Goal: Check status: Check status

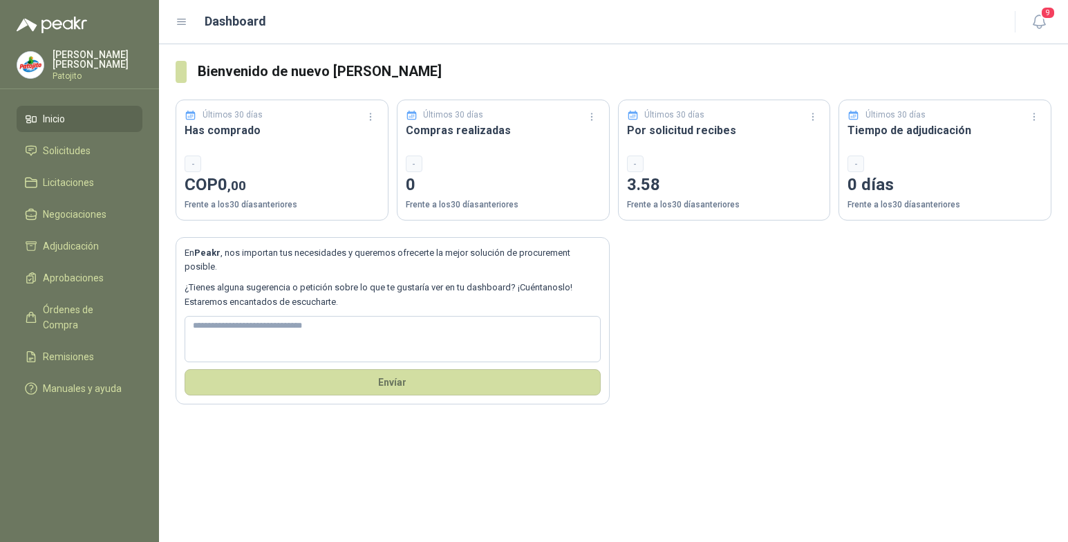
drag, startPoint x: 75, startPoint y: 149, endPoint x: 79, endPoint y: 164, distance: 14.9
click at [75, 149] on span "Solicitudes" at bounding box center [67, 150] width 48 height 15
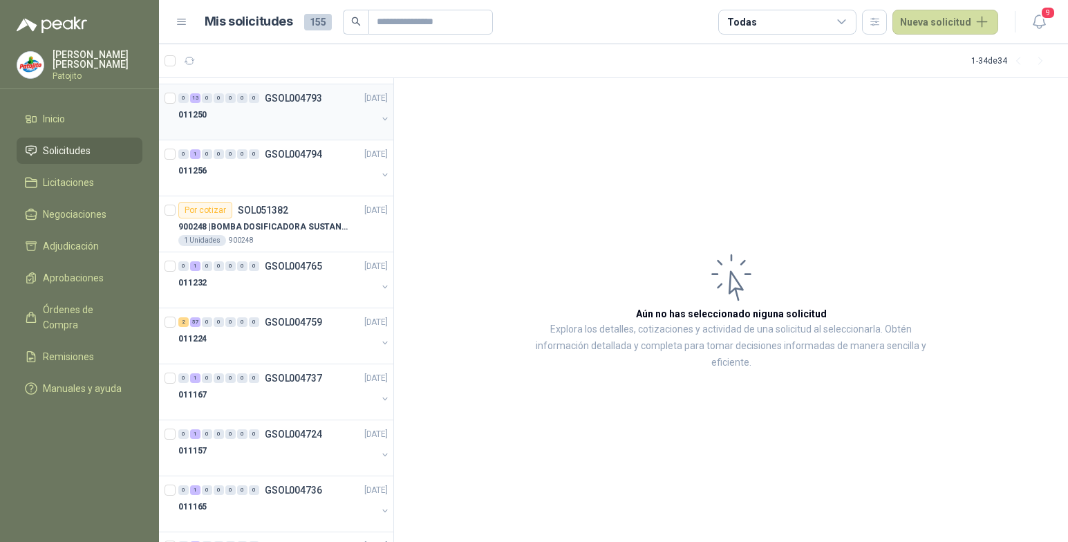
scroll to position [138, 0]
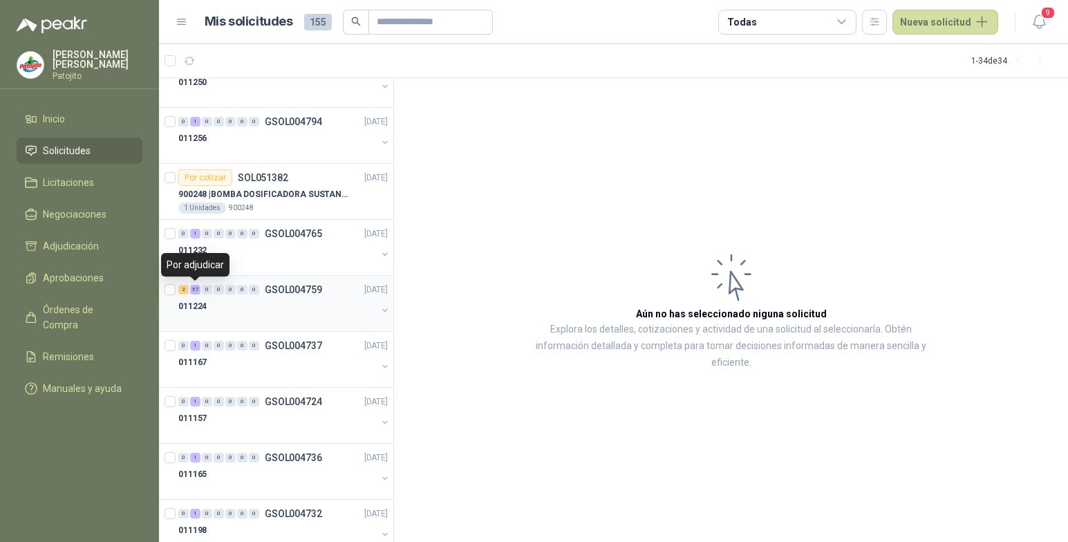
click at [196, 291] on div "57" at bounding box center [195, 290] width 10 height 10
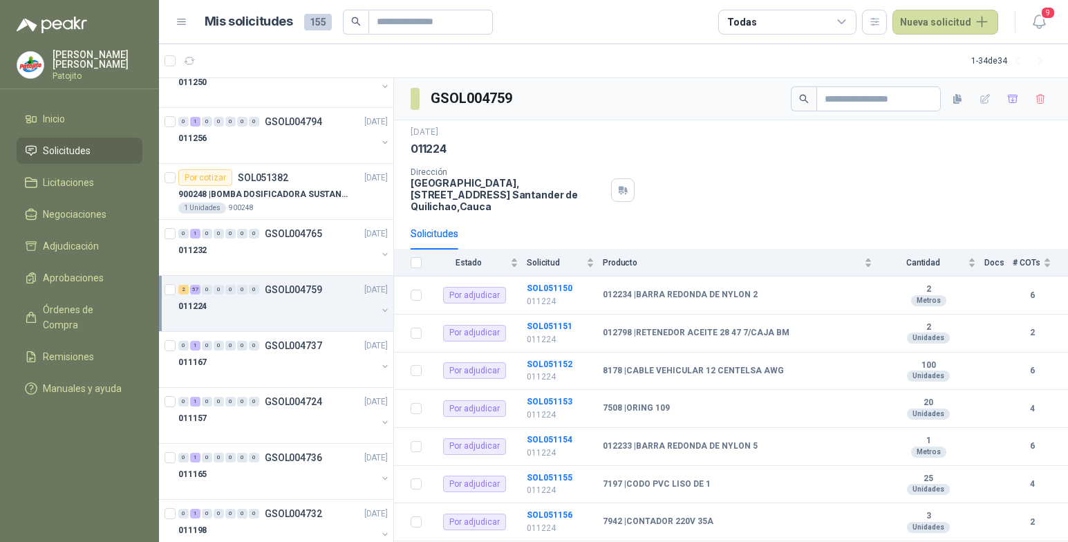
click at [380, 309] on button "button" at bounding box center [385, 310] width 11 height 11
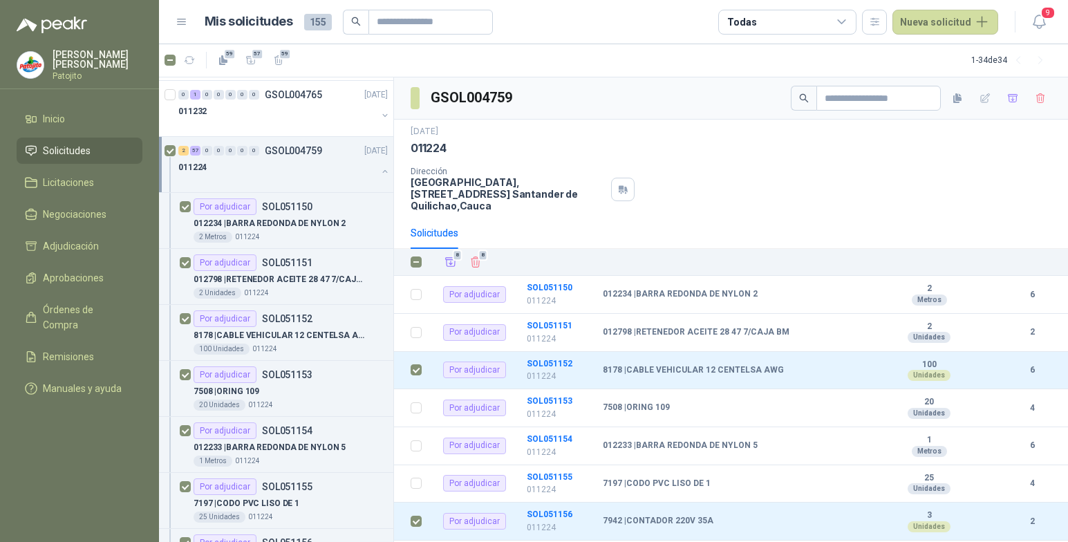
click at [267, 164] on div "011224" at bounding box center [277, 167] width 198 height 17
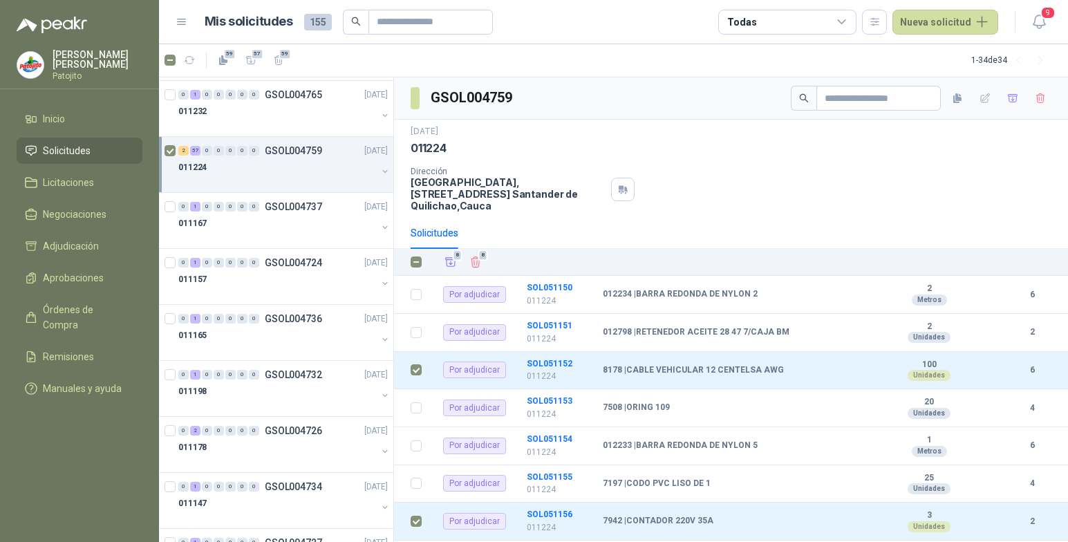
click at [924, 171] on div "Dirección Parque Industrial el Paraiso, [STREET_ADDRESS]" at bounding box center [731, 189] width 641 height 45
click at [456, 259] on span "8" at bounding box center [458, 255] width 10 height 11
click at [97, 245] on span "Adjudicación" at bounding box center [71, 246] width 56 height 15
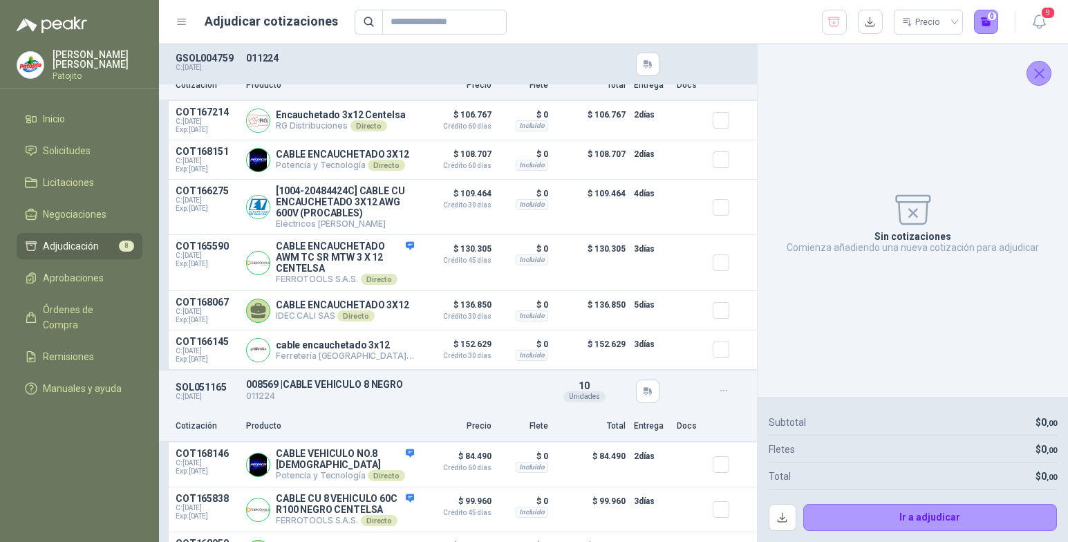
scroll to position [1347, 0]
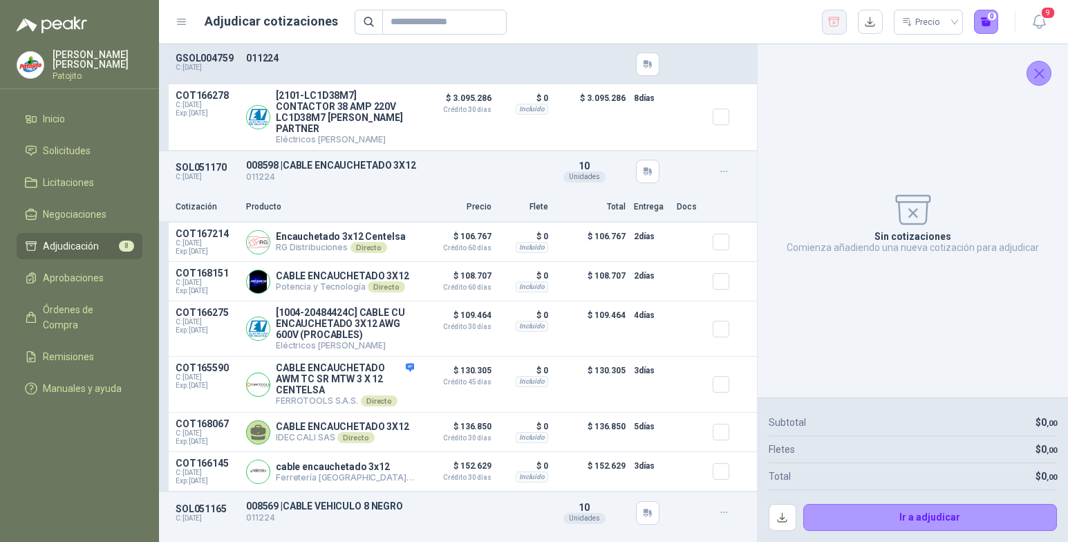
click at [835, 20] on icon "button" at bounding box center [834, 22] width 13 height 14
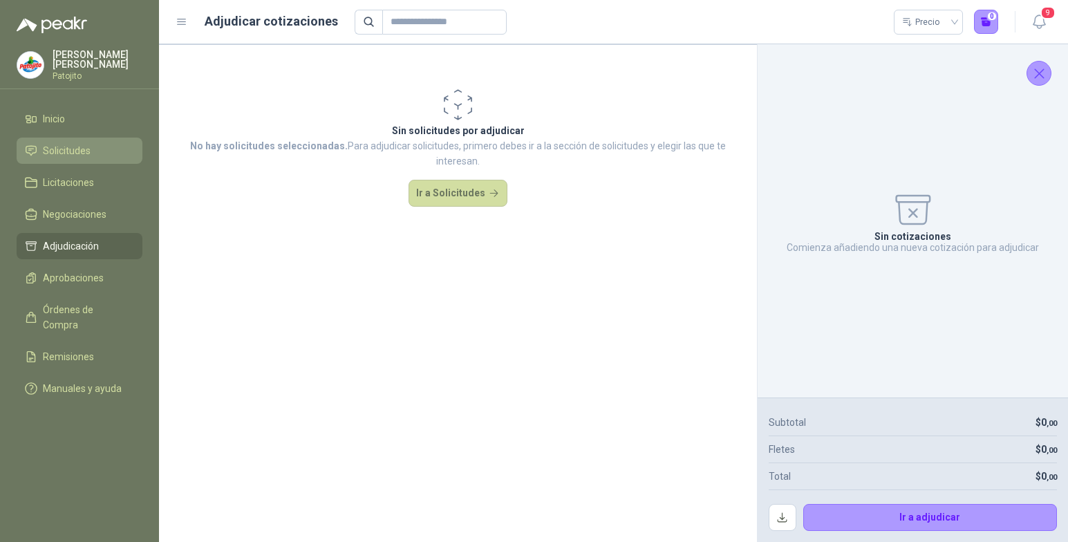
click at [126, 147] on li "Solicitudes" at bounding box center [79, 150] width 109 height 15
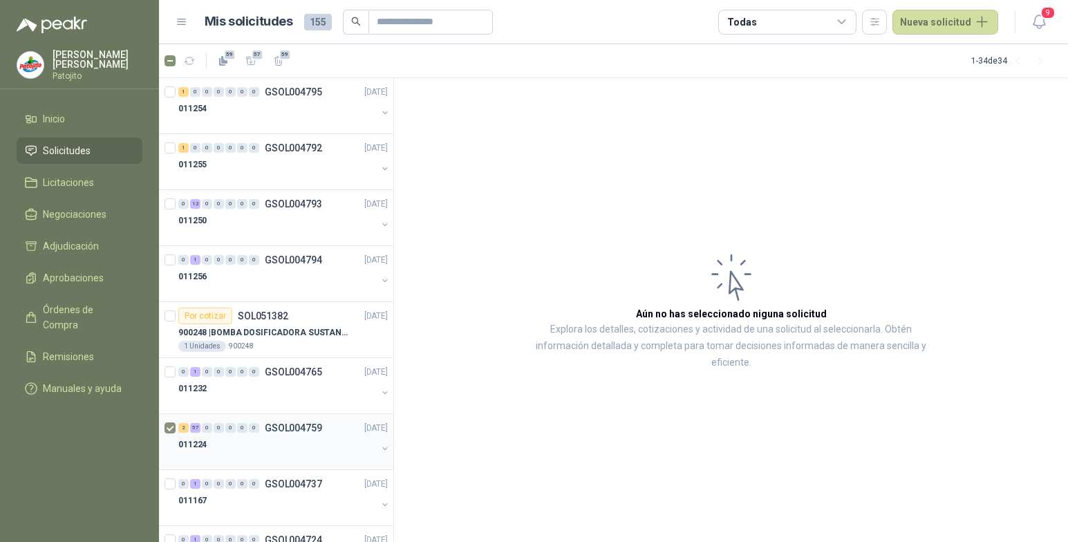
click at [192, 428] on div "57" at bounding box center [195, 428] width 10 height 10
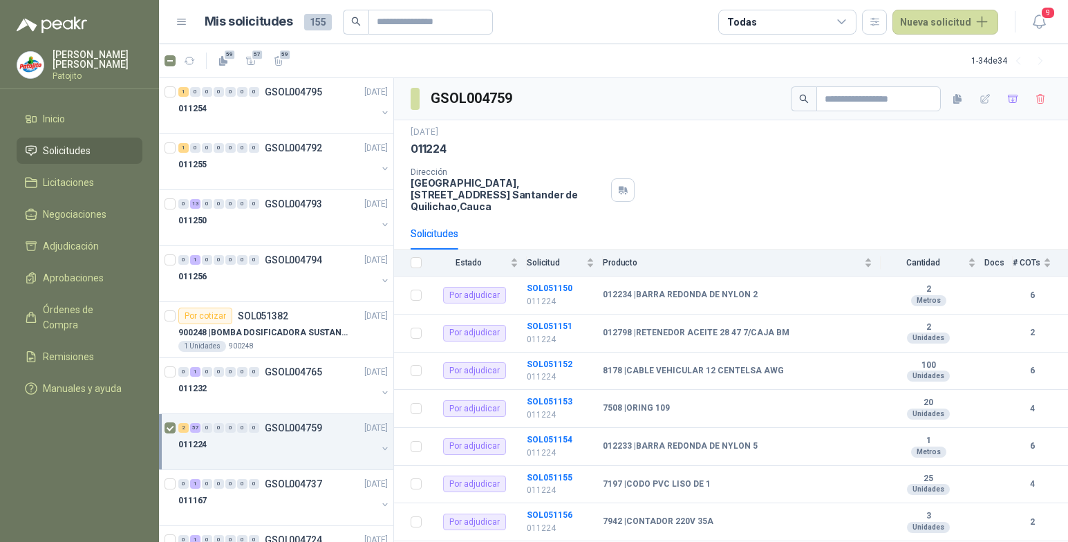
click at [380, 447] on button "button" at bounding box center [385, 448] width 11 height 11
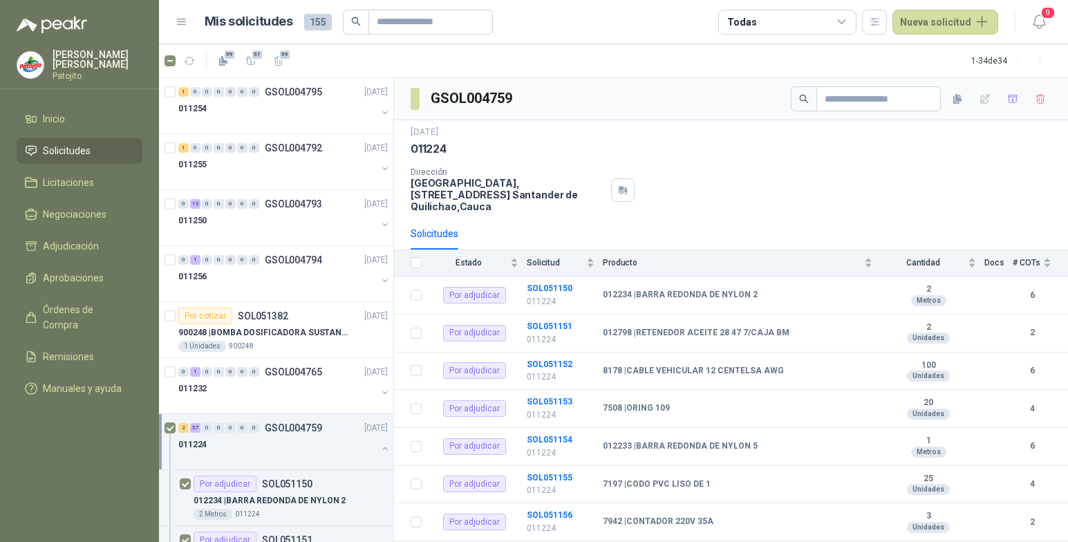
scroll to position [1, 0]
click at [246, 56] on icon "button" at bounding box center [251, 61] width 12 height 12
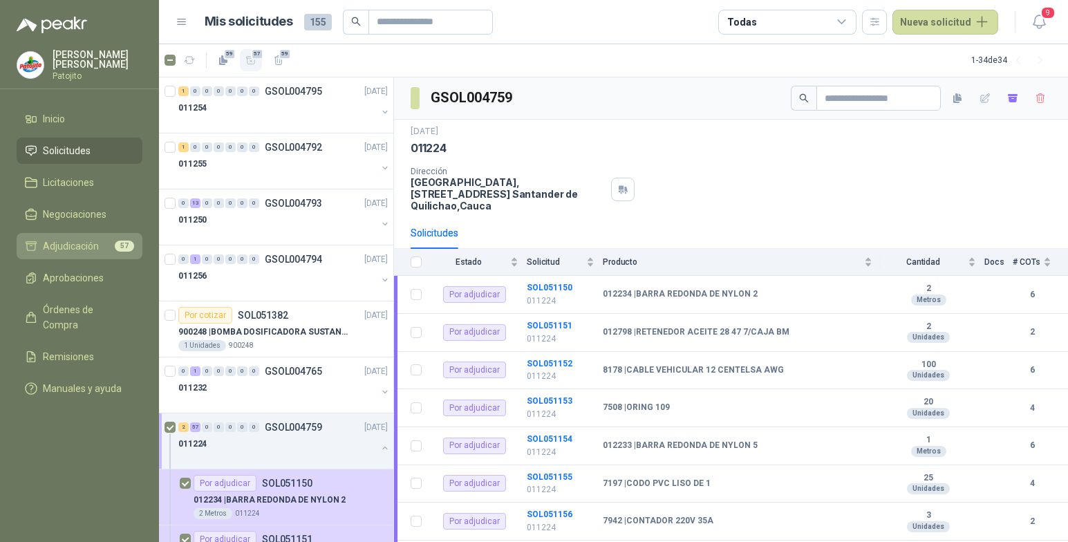
click at [104, 238] on link "Adjudicación 57" at bounding box center [80, 246] width 126 height 26
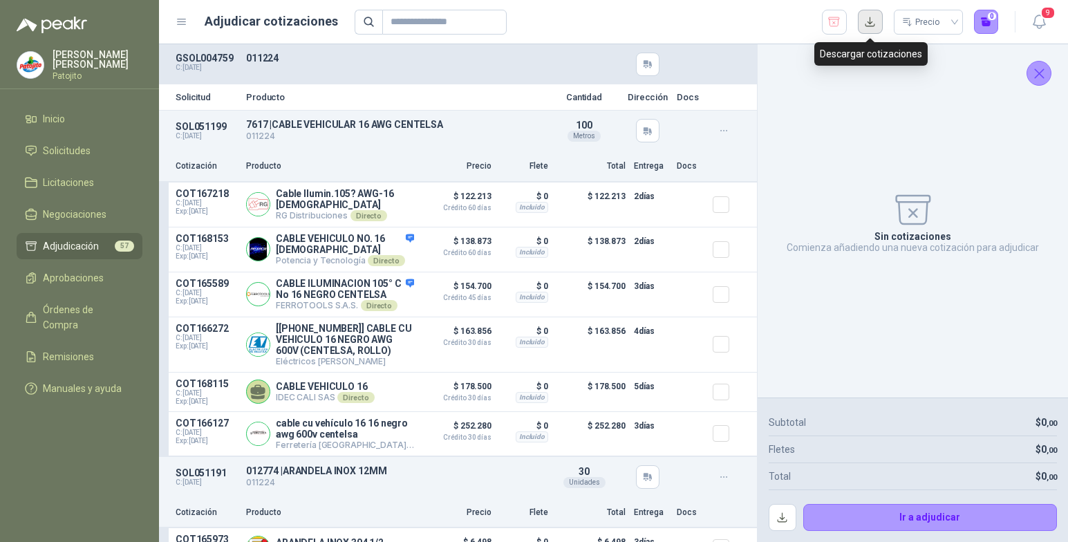
click at [868, 26] on button "button" at bounding box center [870, 22] width 25 height 25
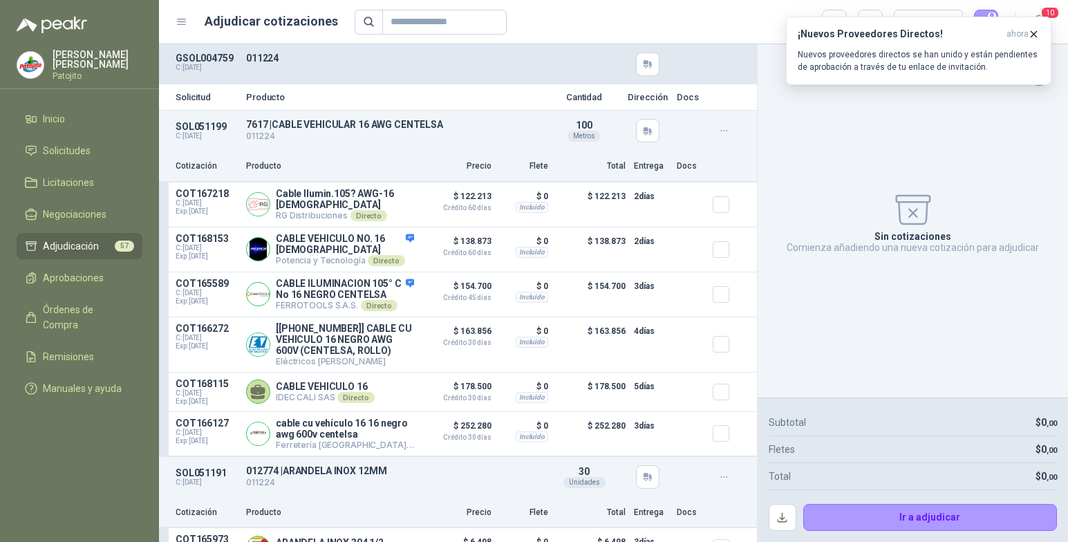
click at [908, 152] on div "Sin cotizaciones Comienza añadiendo una nueva cotización para adjudicar" at bounding box center [913, 220] width 288 height 331
click at [1036, 34] on icon "button" at bounding box center [1034, 34] width 12 height 12
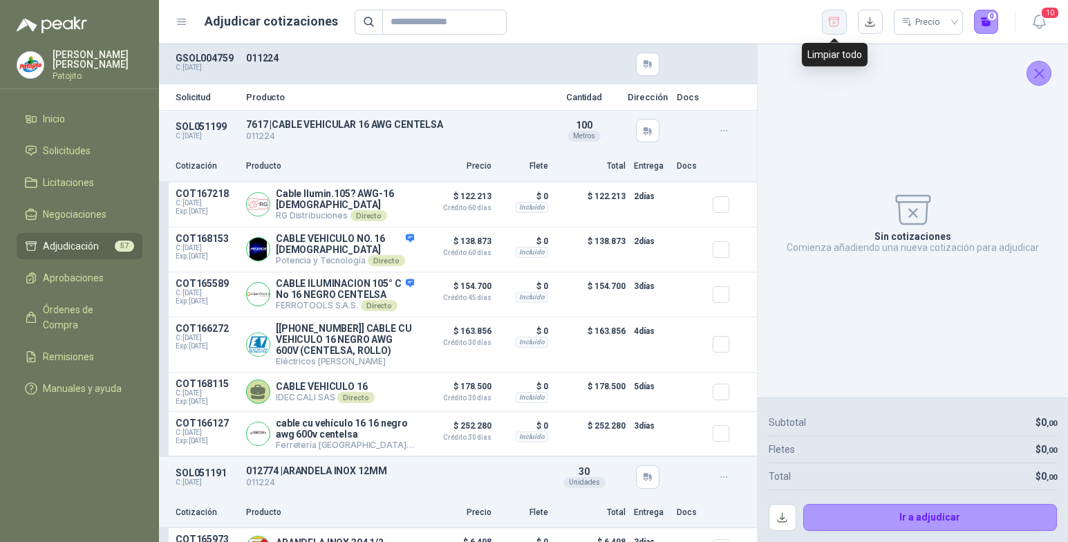
click at [831, 19] on icon "button" at bounding box center [834, 21] width 11 height 9
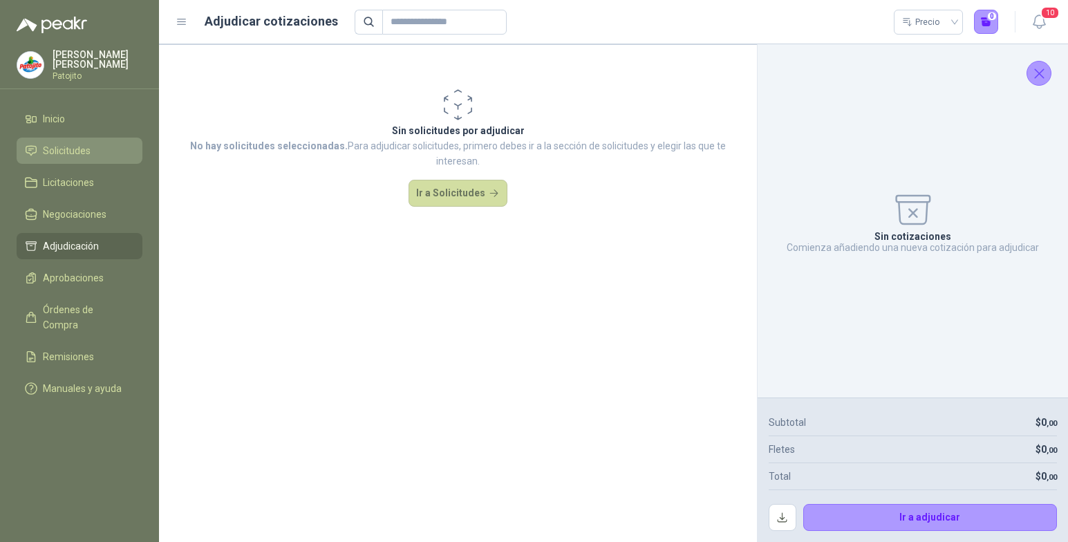
click at [97, 150] on li "Solicitudes" at bounding box center [79, 150] width 109 height 15
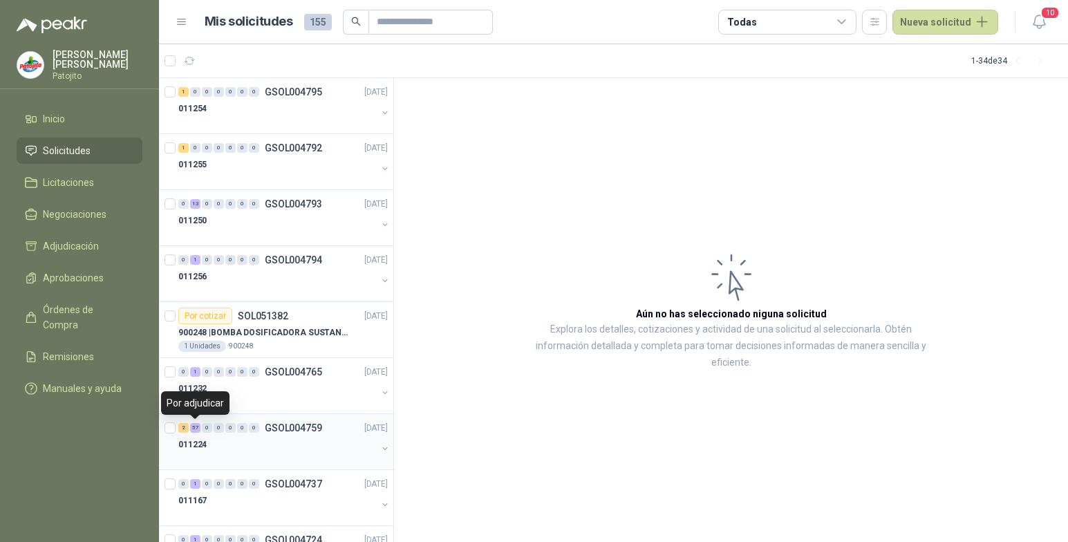
click at [196, 428] on div "57" at bounding box center [195, 428] width 10 height 10
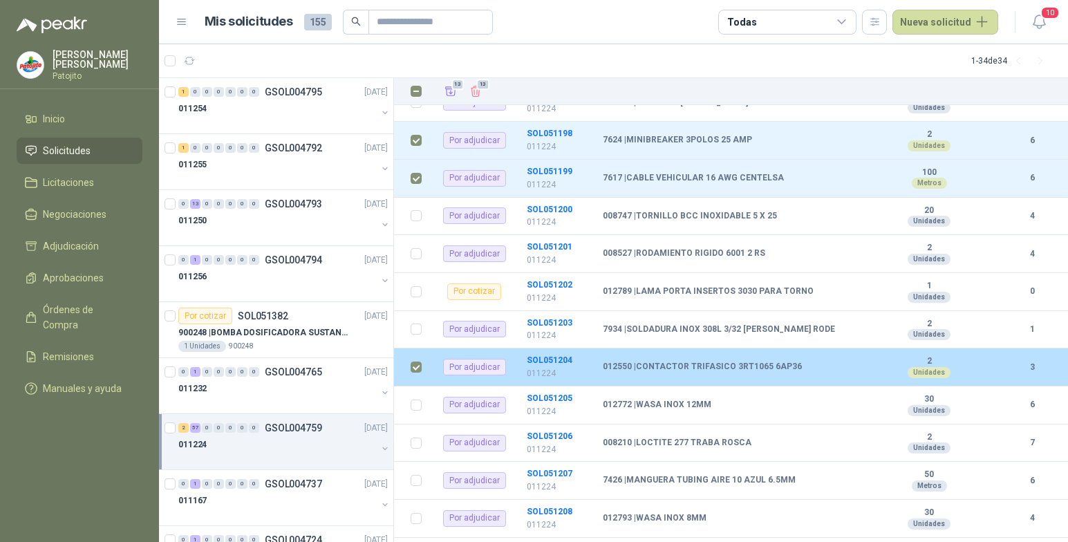
scroll to position [1988, 0]
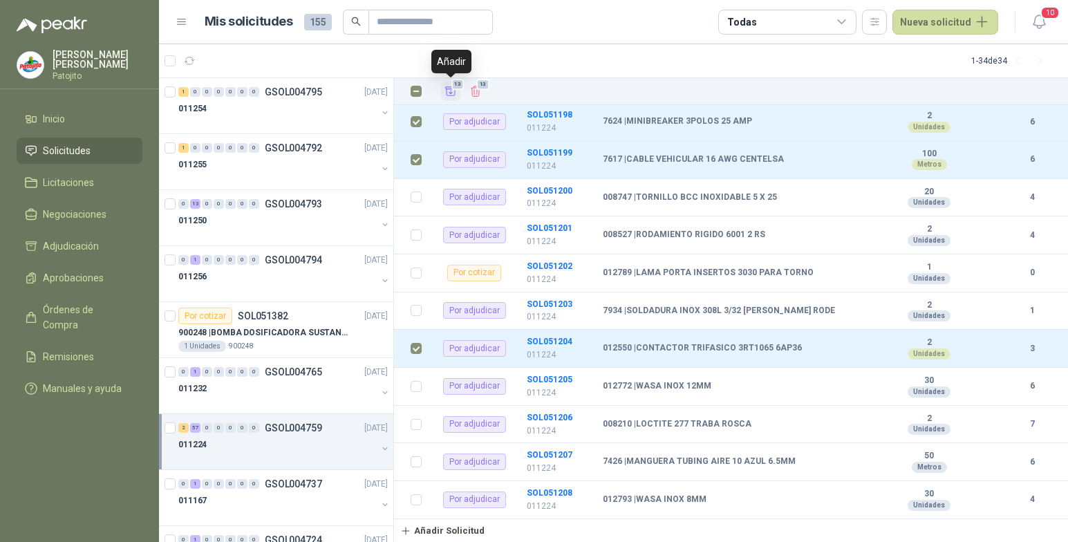
click at [456, 94] on icon "Añadir" at bounding box center [451, 91] width 12 height 12
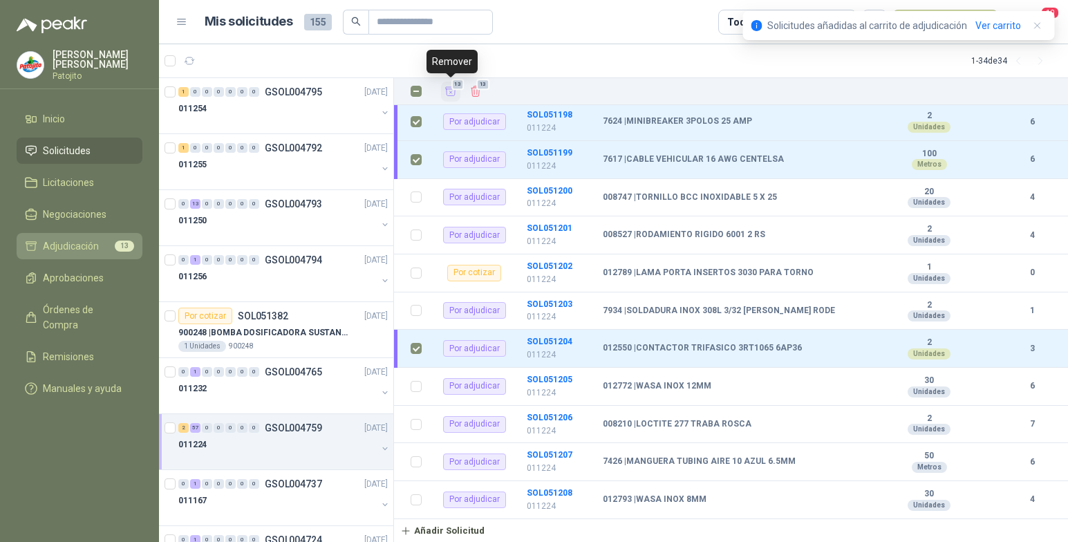
click at [125, 242] on span "13" at bounding box center [124, 246] width 19 height 11
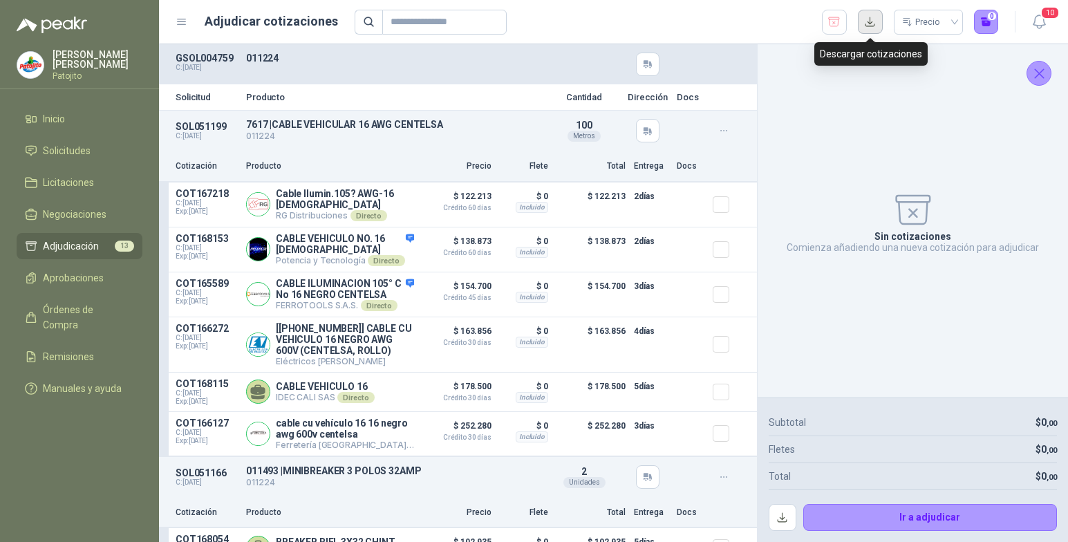
drag, startPoint x: 871, startPoint y: 26, endPoint x: 851, endPoint y: 81, distance: 58.2
click at [871, 28] on button "button" at bounding box center [870, 22] width 25 height 25
